Goal: Information Seeking & Learning: Learn about a topic

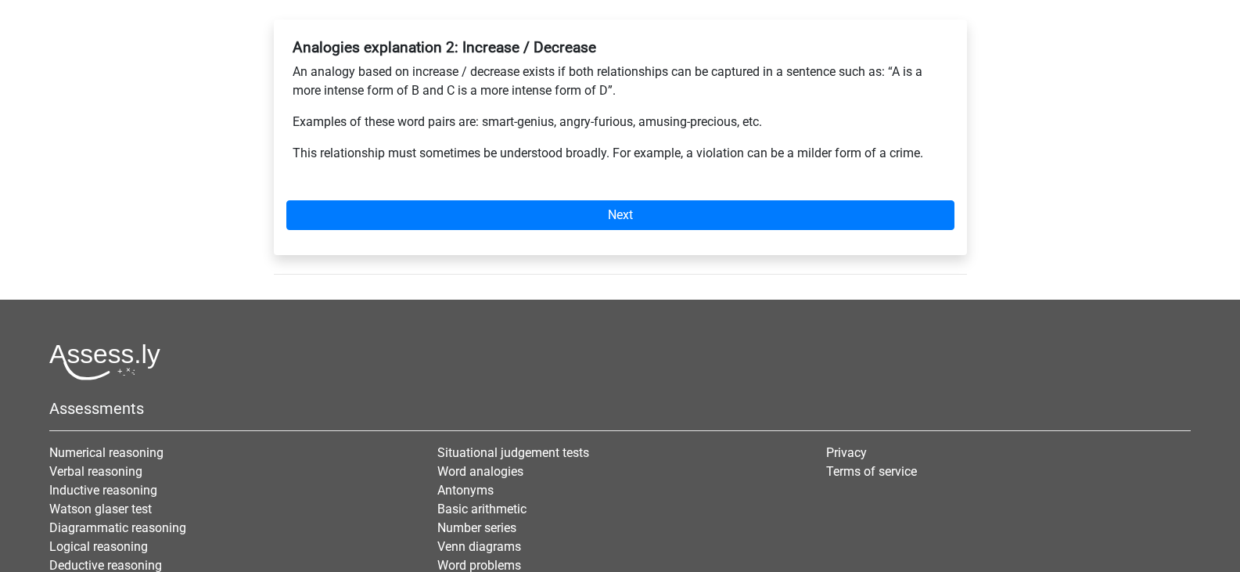
scroll to position [313, 0]
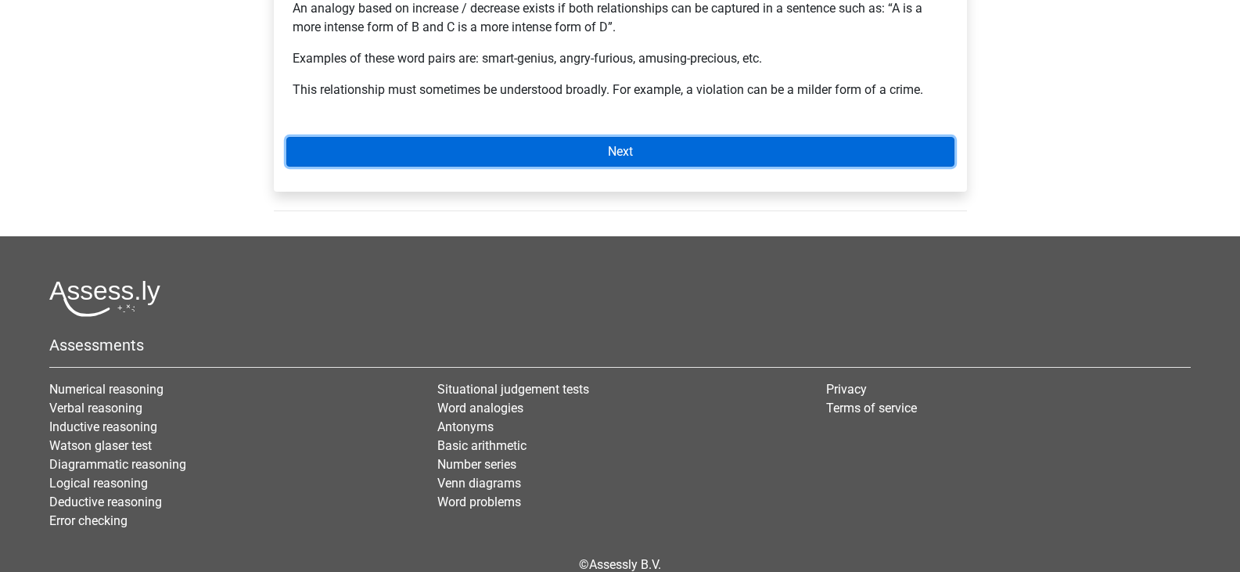
click at [420, 151] on link "Next" at bounding box center [620, 152] width 668 height 30
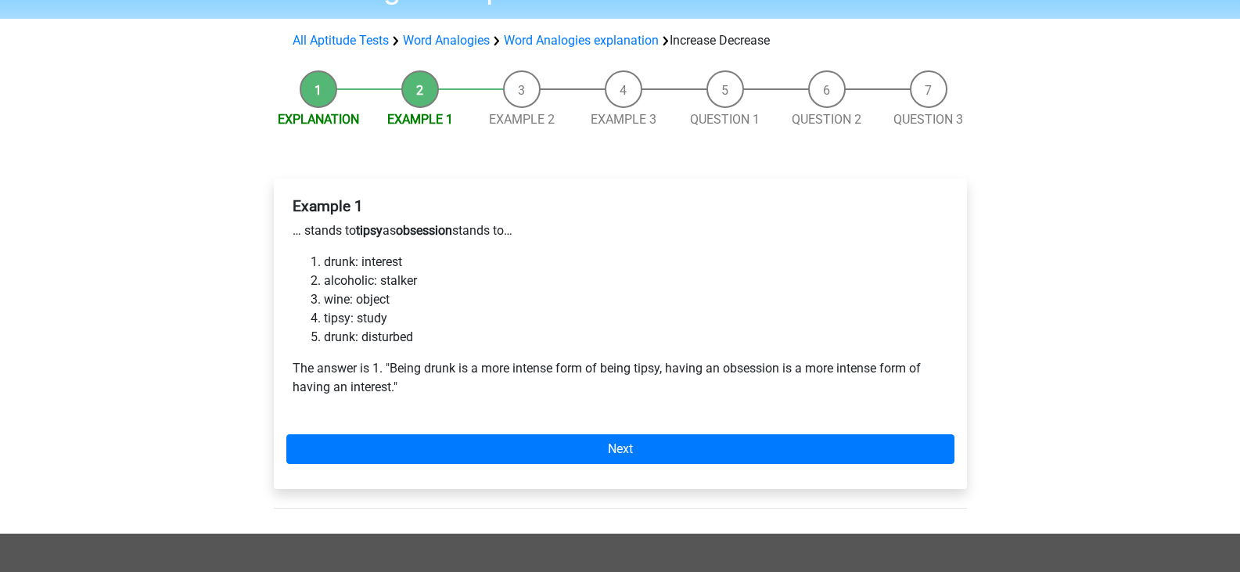
scroll to position [313, 0]
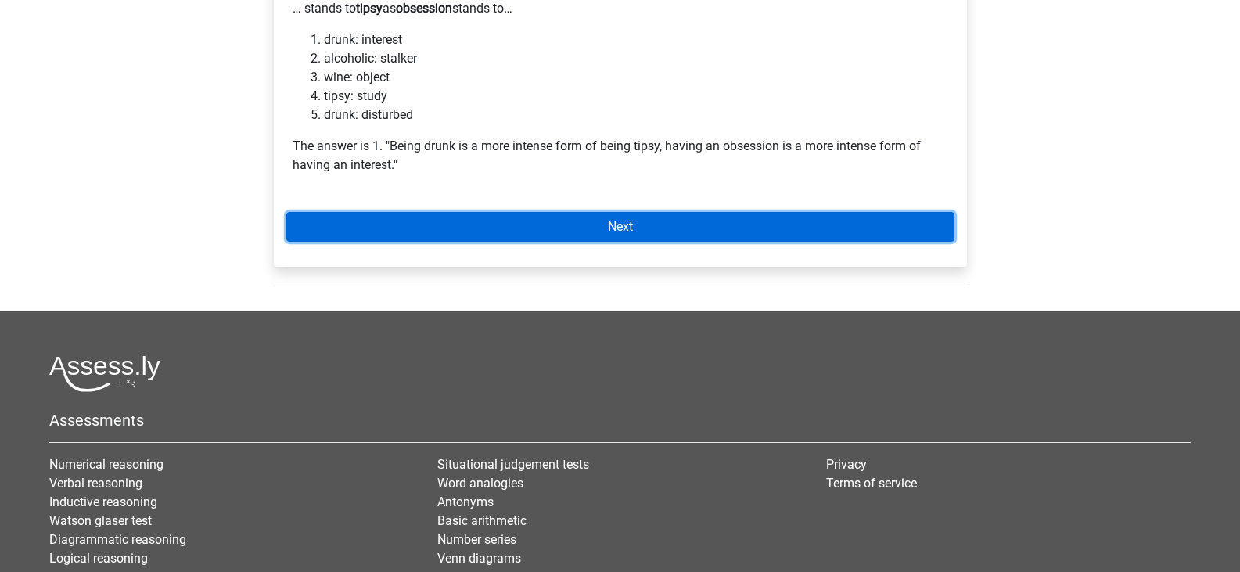
click at [459, 230] on link "Next" at bounding box center [620, 227] width 668 height 30
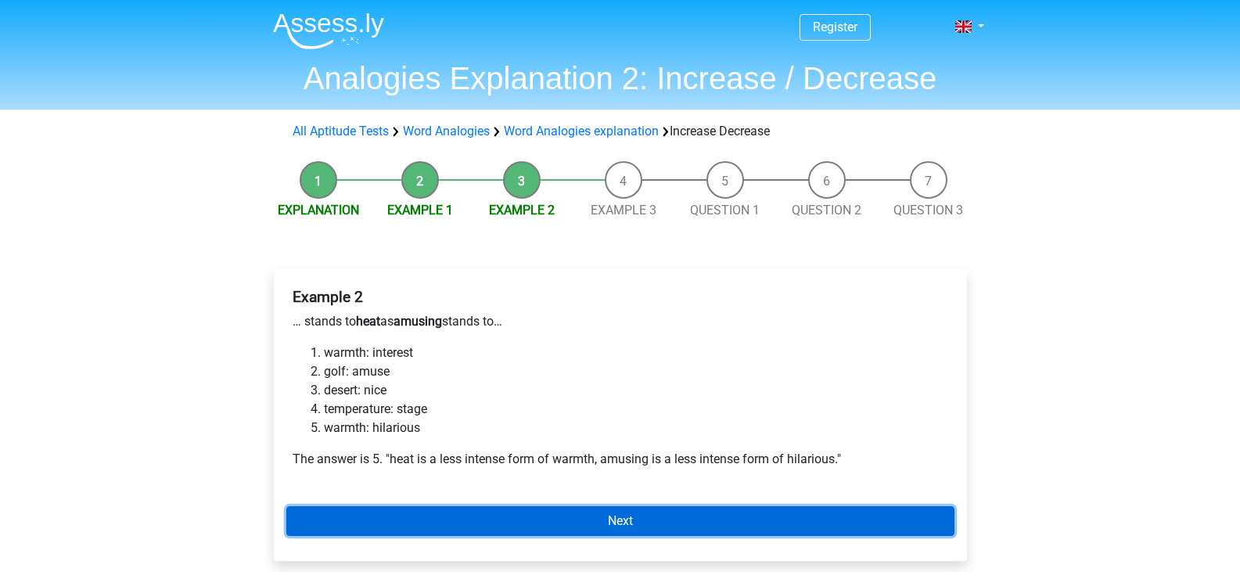
click at [430, 519] on link "Next" at bounding box center [620, 521] width 668 height 30
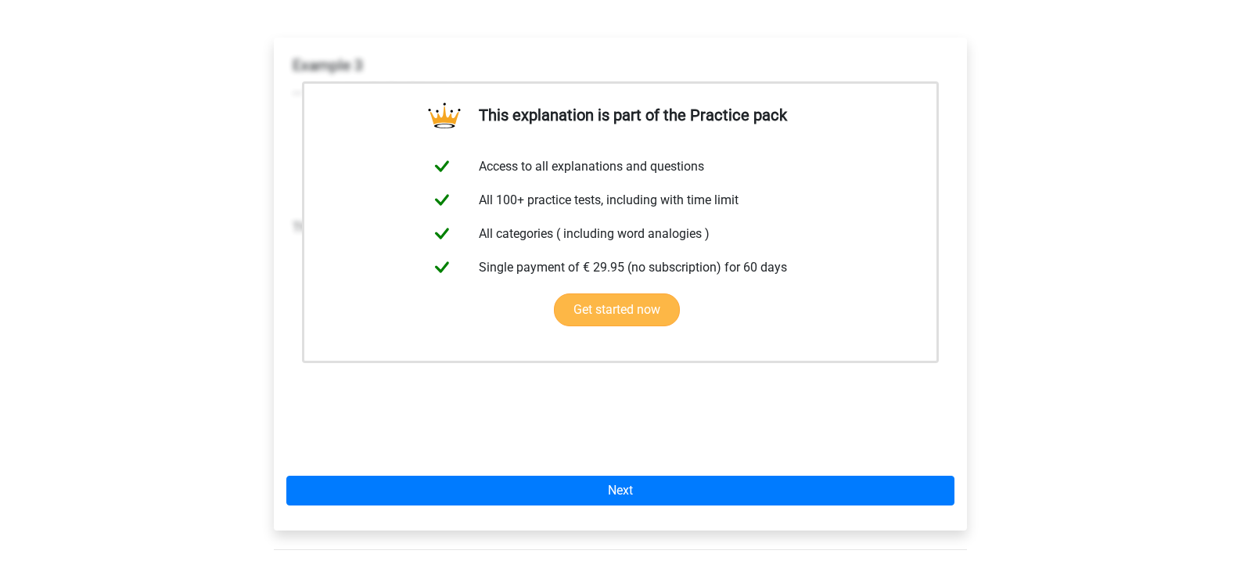
scroll to position [235, 0]
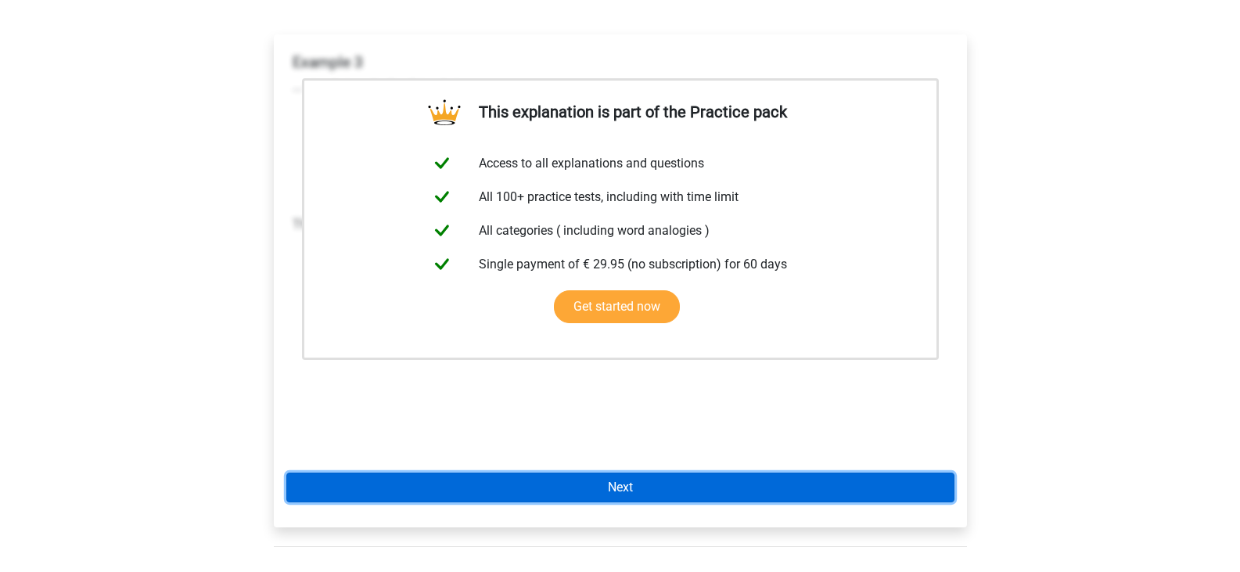
click at [617, 501] on link "Next" at bounding box center [620, 488] width 668 height 30
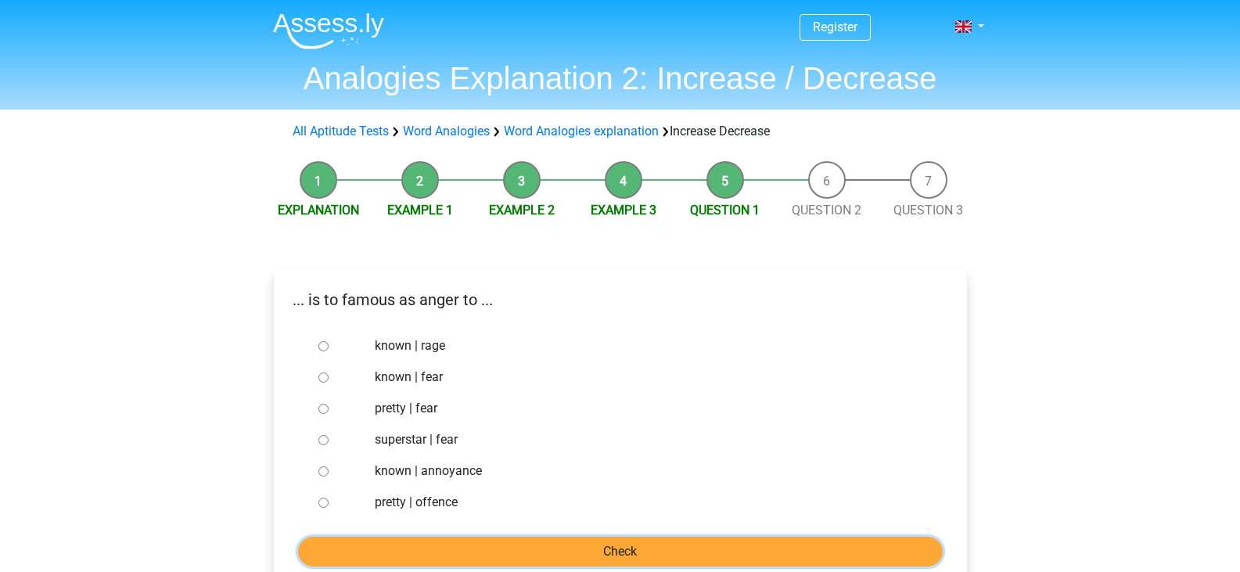
click at [606, 545] on input "Check" at bounding box center [620, 552] width 645 height 30
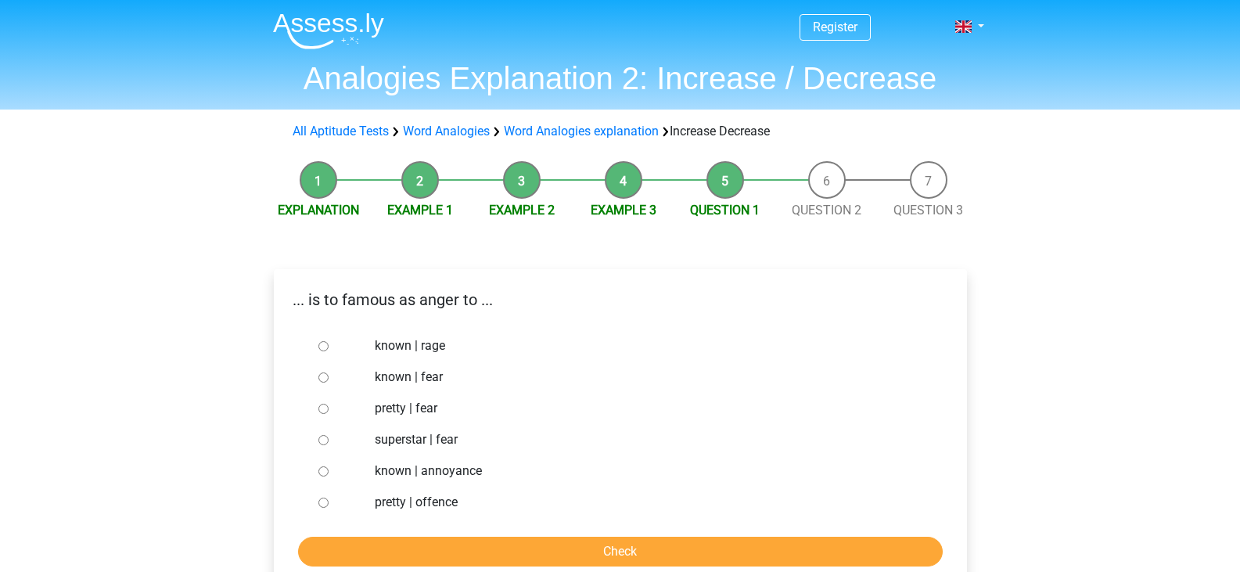
click at [379, 469] on label "known | annoyance" at bounding box center [645, 471] width 541 height 19
click at [329, 469] on input "known | annoyance" at bounding box center [323, 471] width 10 height 10
radio input "true"
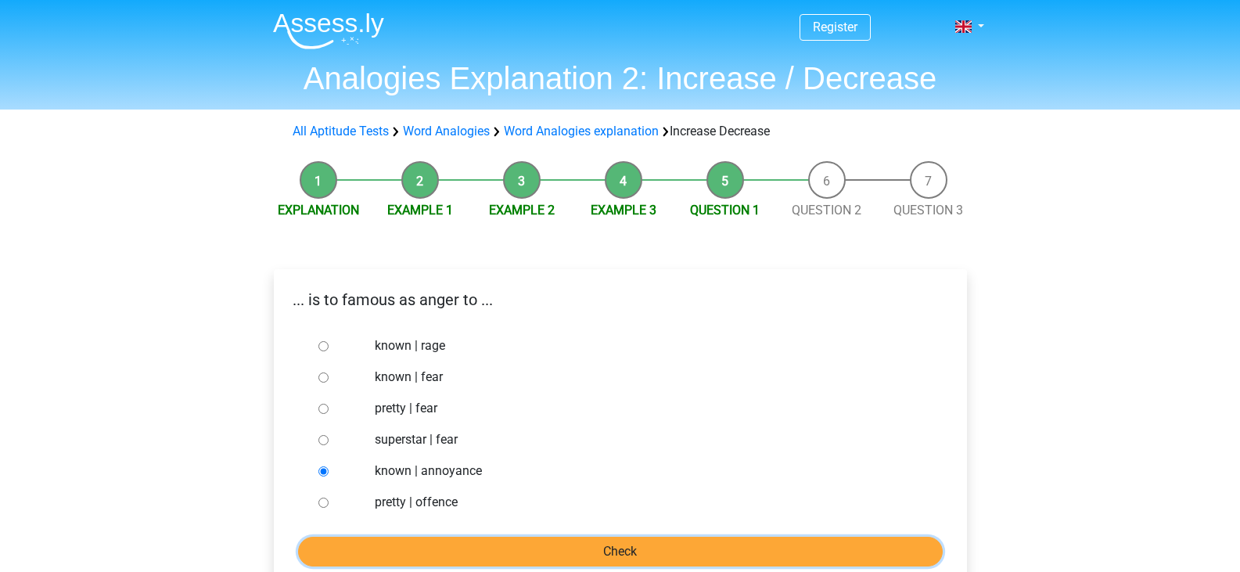
click at [493, 545] on input "Check" at bounding box center [620, 552] width 645 height 30
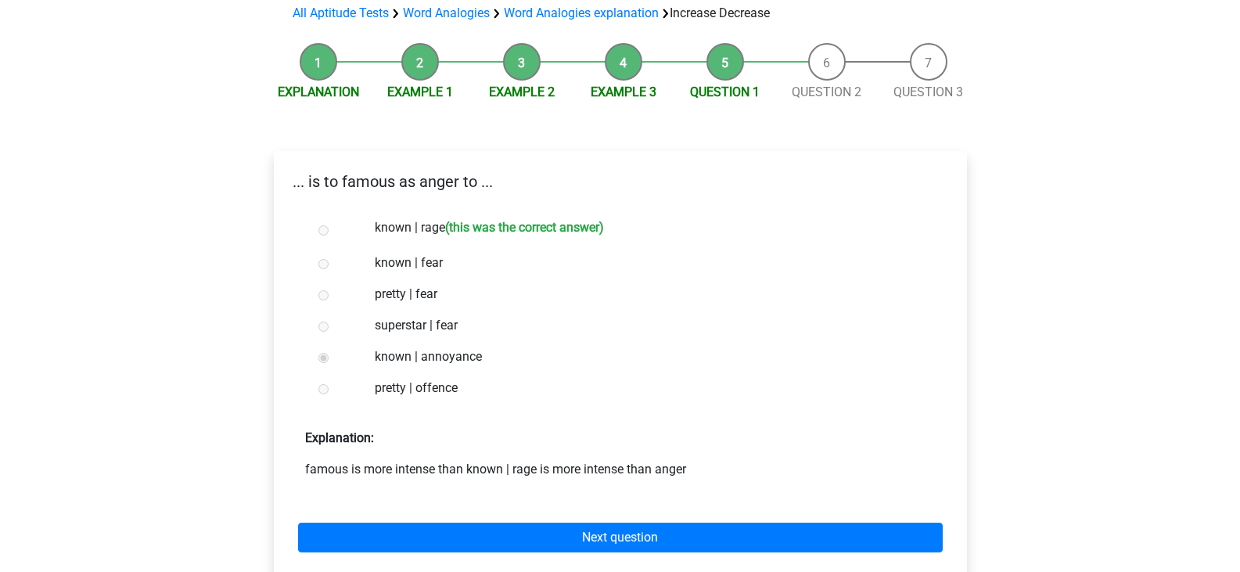
scroll to position [156, 0]
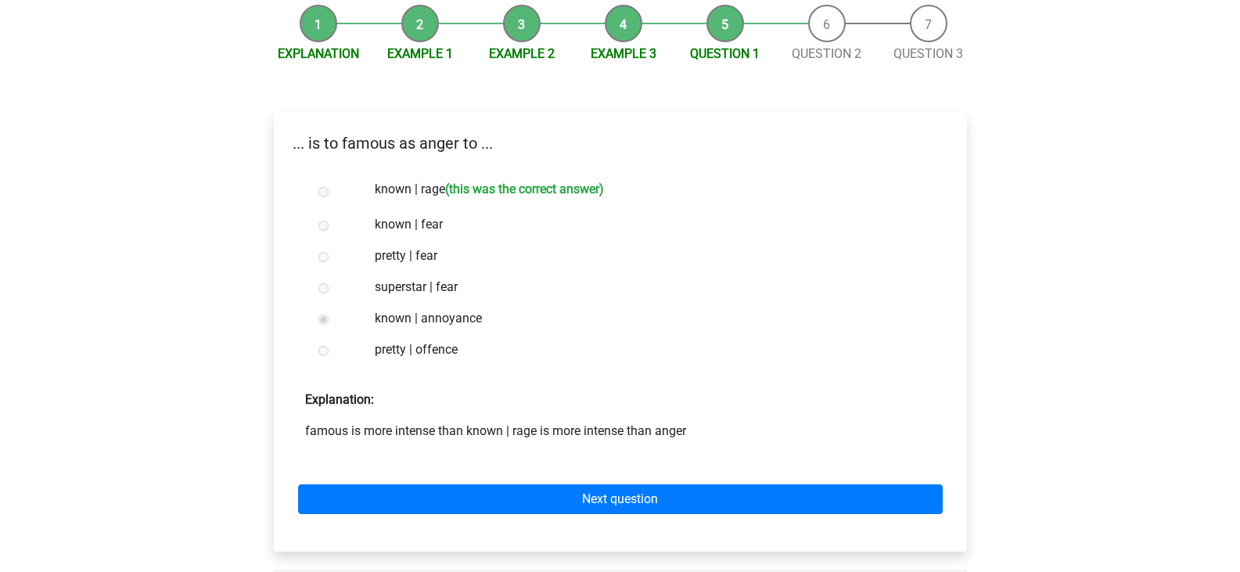
click at [465, 473] on div "Next question" at bounding box center [620, 496] width 668 height 86
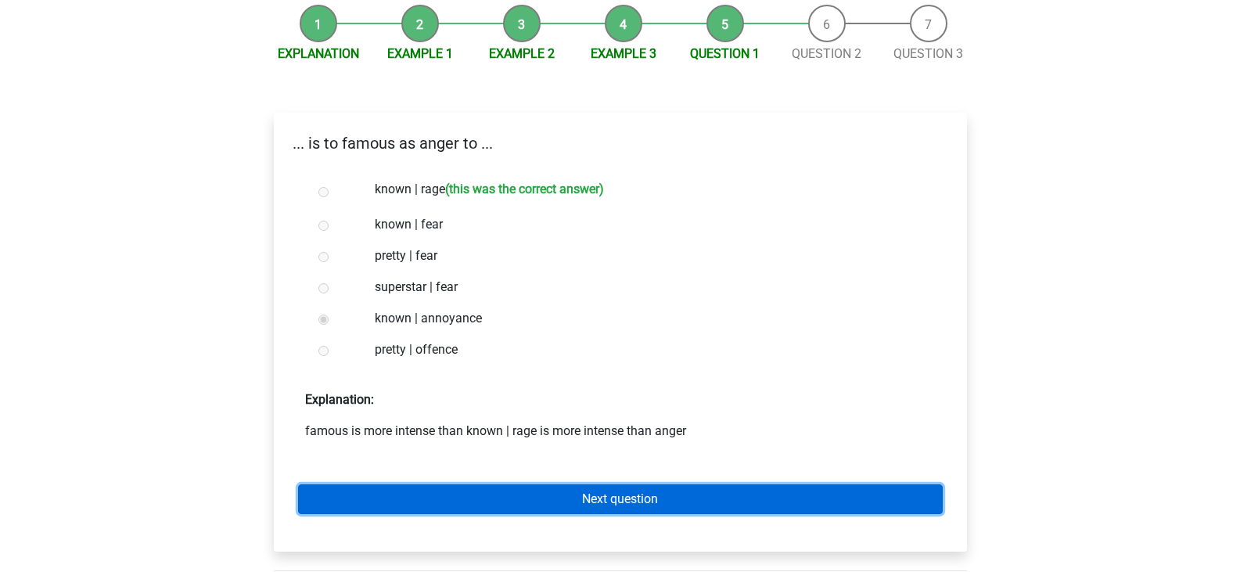
click at [459, 495] on link "Next question" at bounding box center [620, 499] width 645 height 30
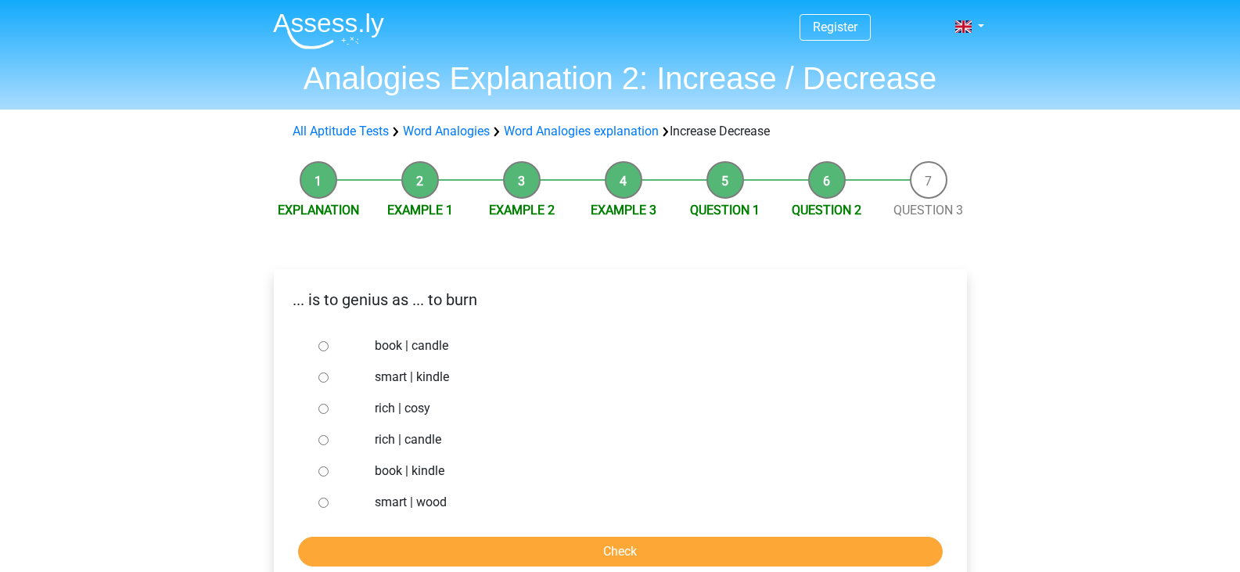
click at [333, 439] on div at bounding box center [338, 439] width 52 height 31
click at [327, 347] on input "book | candle" at bounding box center [323, 346] width 10 height 10
radio input "true"
click at [327, 382] on input "smart | kindle" at bounding box center [323, 377] width 10 height 10
radio input "true"
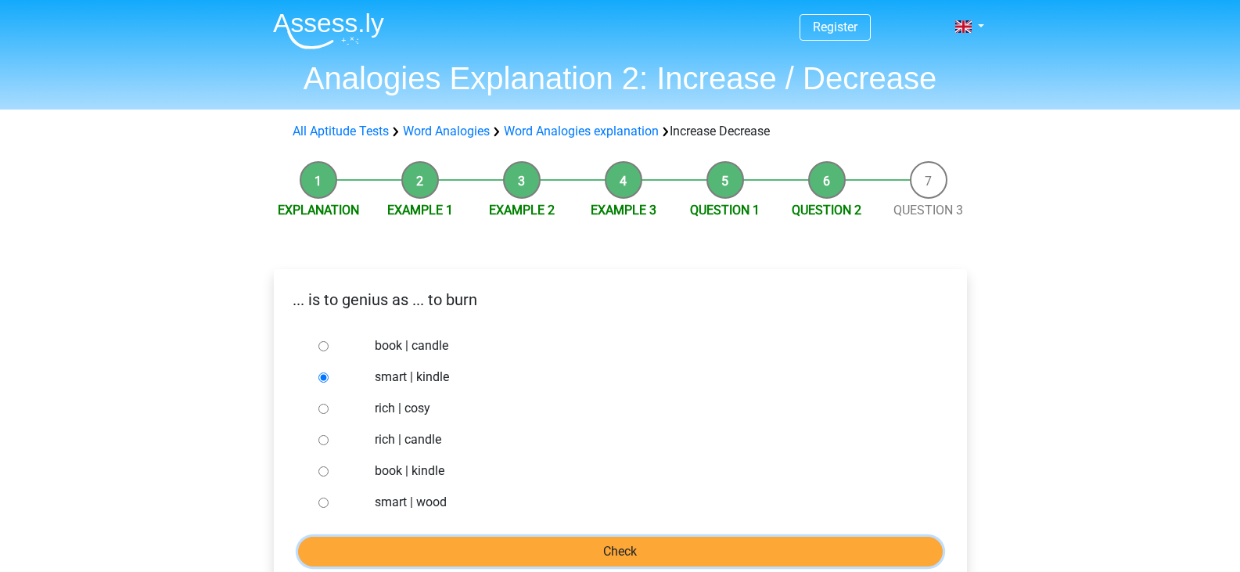
click at [415, 541] on input "Check" at bounding box center [620, 552] width 645 height 30
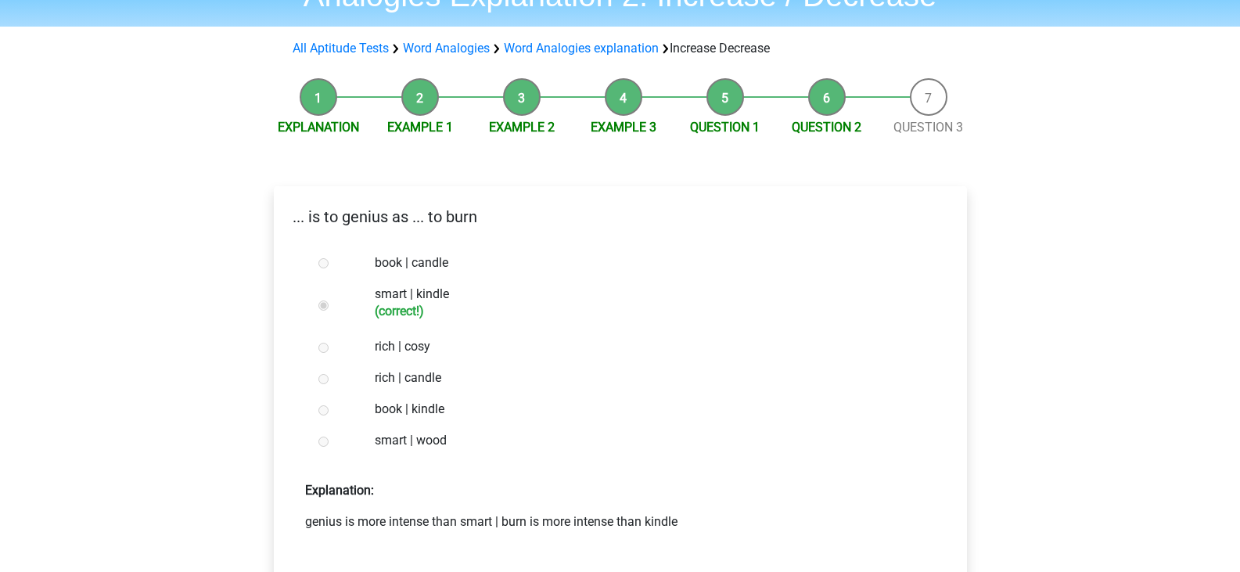
scroll to position [156, 0]
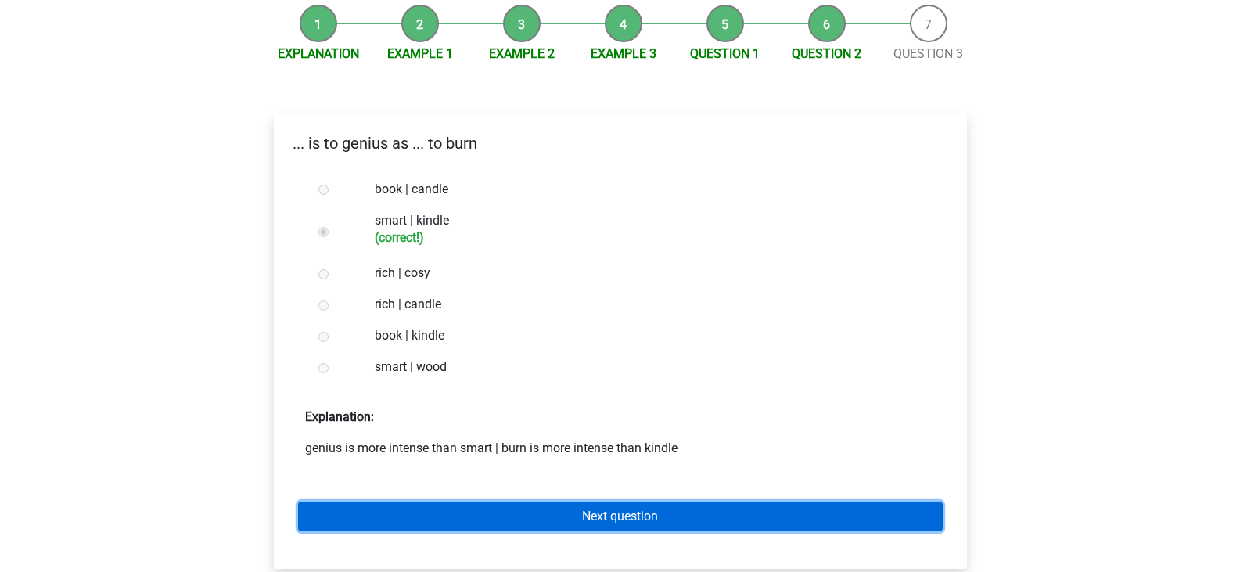
click at [495, 520] on link "Next question" at bounding box center [620, 517] width 645 height 30
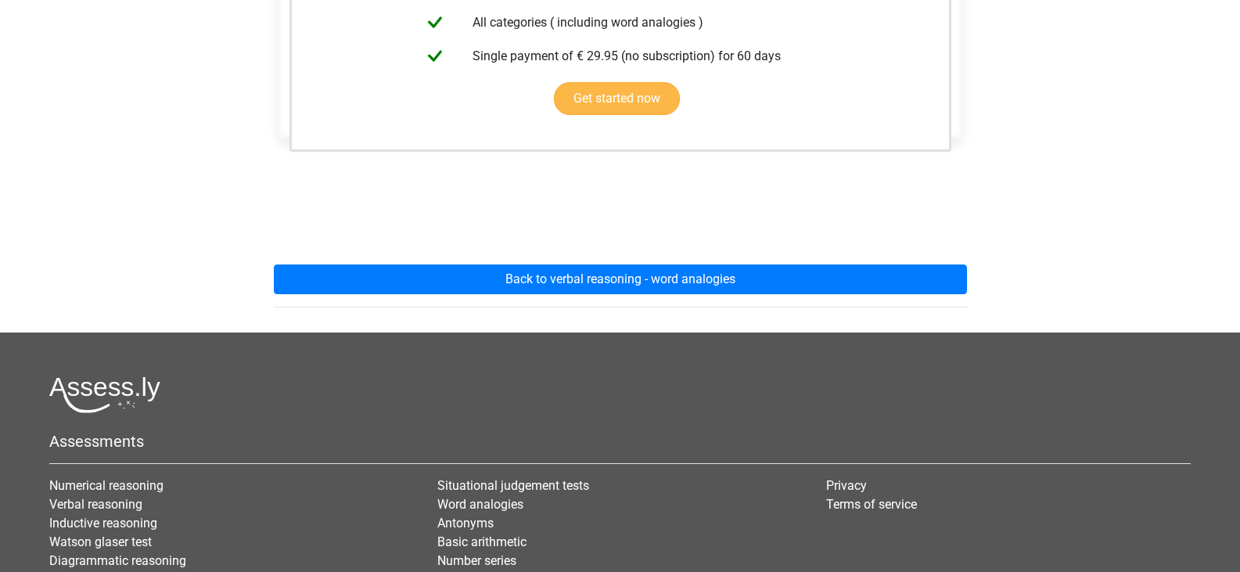
scroll to position [469, 0]
